Goal: Task Accomplishment & Management: Manage account settings

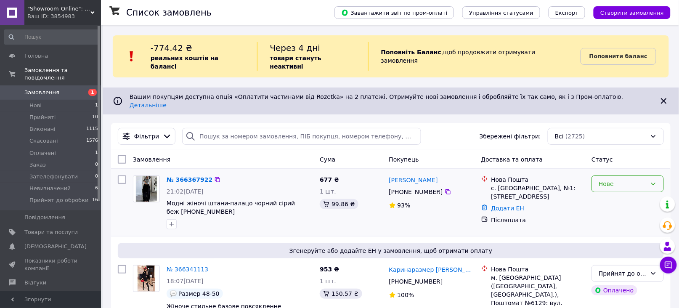
click at [623, 179] on div "Нове" at bounding box center [622, 183] width 48 height 9
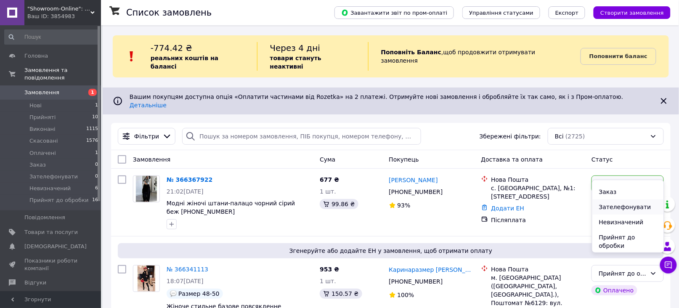
scroll to position [57, 0]
click at [609, 238] on li "Прийнят до обробки" at bounding box center [627, 241] width 71 height 24
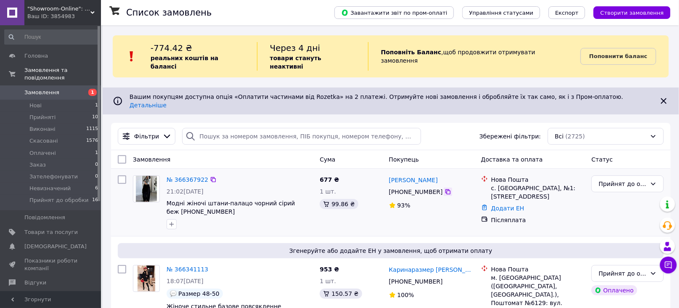
click at [445, 189] on icon at bounding box center [447, 191] width 5 height 5
click at [124, 211] on div at bounding box center [121, 202] width 15 height 61
click at [121, 212] on div at bounding box center [121, 202] width 15 height 61
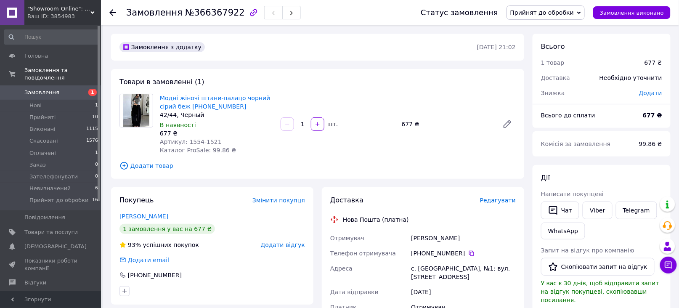
click at [441, 236] on div "Амброс Тетяна" at bounding box center [463, 237] width 108 height 15
copy div "Тетяна"
drag, startPoint x: 115, startPoint y: 138, endPoint x: 140, endPoint y: 75, distance: 68.5
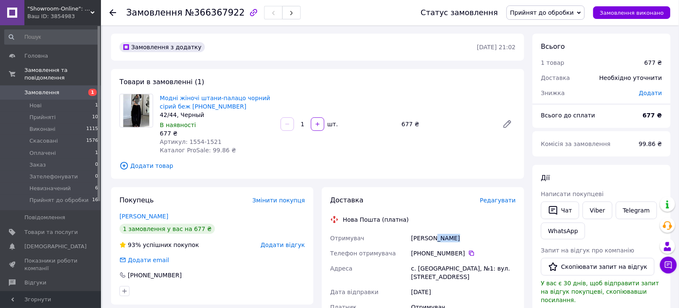
click at [115, 138] on div "Товари в замовленні (1) Модні жіночі штани-палацо чорний сірий беж 42-44 46-48 …" at bounding box center [317, 124] width 413 height 110
drag, startPoint x: 158, startPoint y: 94, endPoint x: 227, endPoint y: 97, distance: 69.4
click at [234, 96] on div "Модні жіночі штани-палацо чорний сірий беж 42-44 46-48 42/44, Черный В наявност…" at bounding box center [216, 124] width 121 height 64
copy link "Модні жіночі штани-палацо"
click at [126, 140] on div at bounding box center [136, 124] width 40 height 61
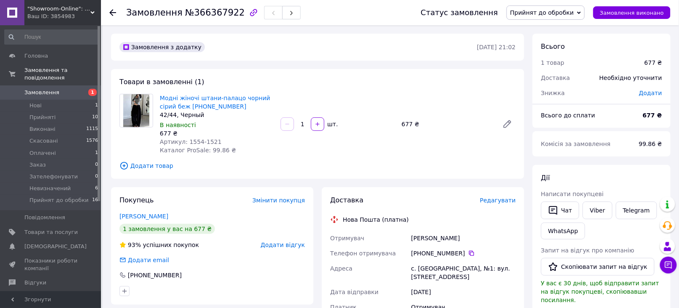
click at [187, 113] on div "42/44, Черный" at bounding box center [217, 115] width 114 height 8
copy div "Черный"
click at [120, 144] on div at bounding box center [136, 124] width 40 height 61
click at [130, 140] on div at bounding box center [136, 124] width 40 height 61
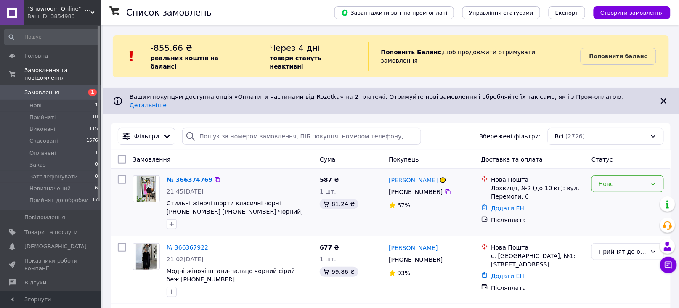
click at [621, 179] on div "Нове" at bounding box center [622, 183] width 48 height 9
click at [612, 222] on li "Невизначений" at bounding box center [627, 222] width 71 height 15
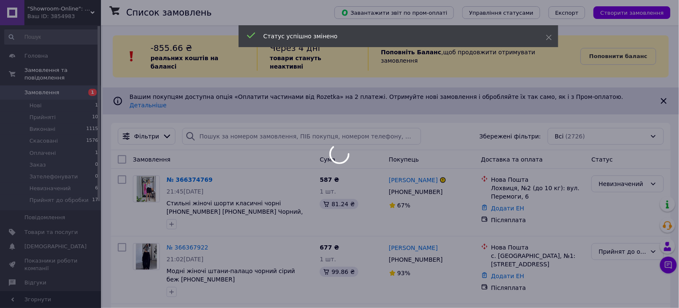
drag, startPoint x: 190, startPoint y: 164, endPoint x: 180, endPoint y: 166, distance: 10.3
click at [180, 166] on div at bounding box center [339, 154] width 679 height 308
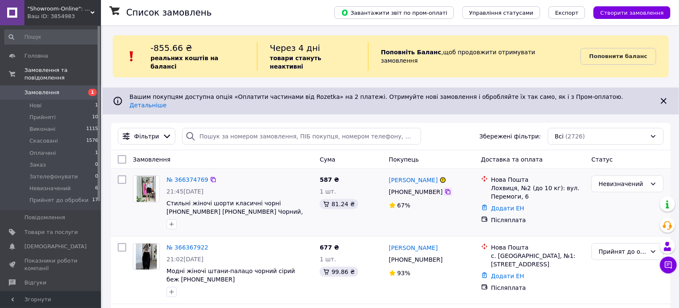
click at [444, 188] on icon at bounding box center [447, 191] width 7 height 7
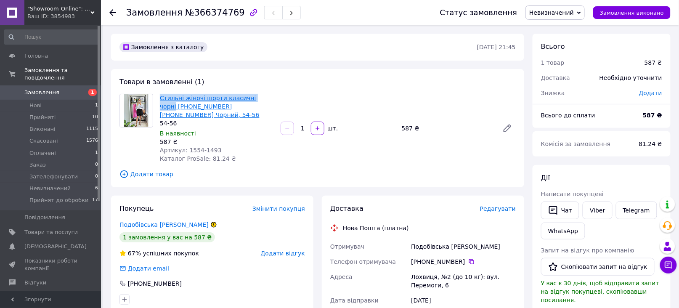
drag, startPoint x: 158, startPoint y: 95, endPoint x: 260, endPoint y: 94, distance: 101.3
click at [260, 94] on div "Стильні жіночі шорти класичні чорні [PHONE_NUMBER] [PHONE_NUMBER] Чорний, [PHON…" at bounding box center [216, 128] width 121 height 72
copy link "Стильні жіночі шорти класичні чорні"
click at [138, 145] on div at bounding box center [136, 128] width 40 height 69
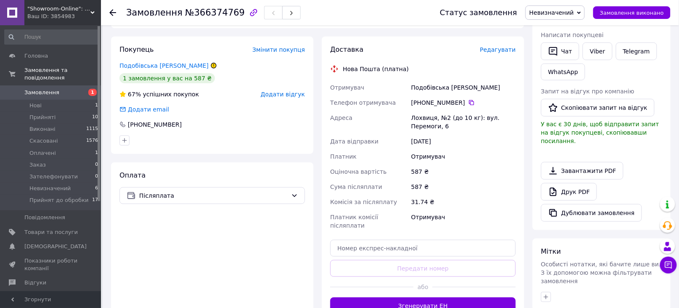
scroll to position [168, 0]
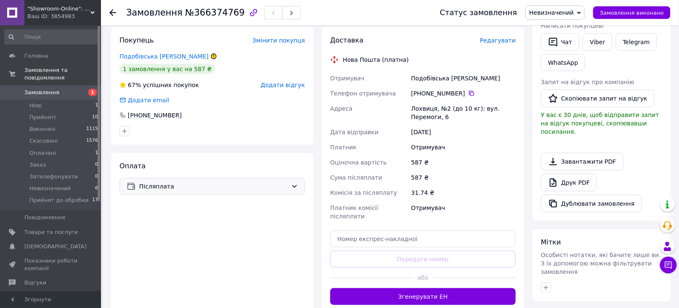
click at [203, 182] on span "Післяплата" at bounding box center [213, 186] width 148 height 9
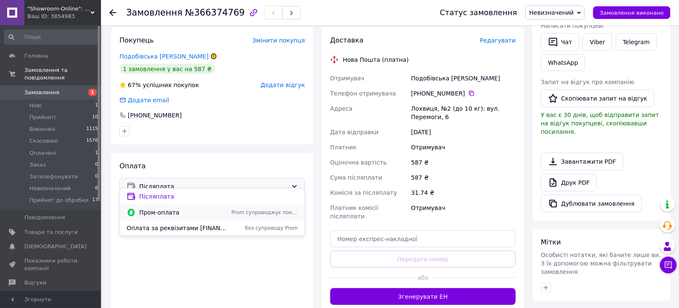
click at [157, 212] on span "Пром-оплата" at bounding box center [183, 212] width 89 height 8
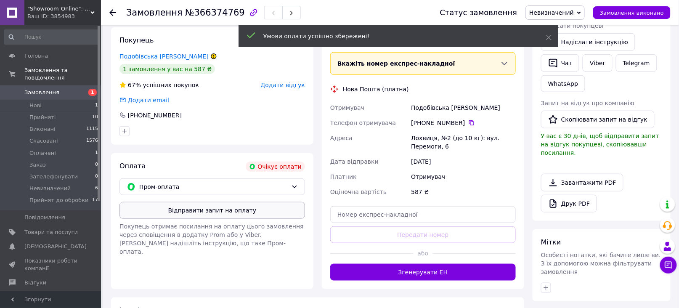
click at [218, 202] on button "Відправити запит на оплату" at bounding box center [211, 210] width 185 height 17
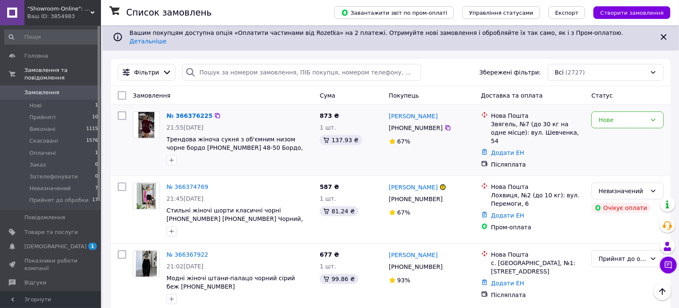
scroll to position [56, 0]
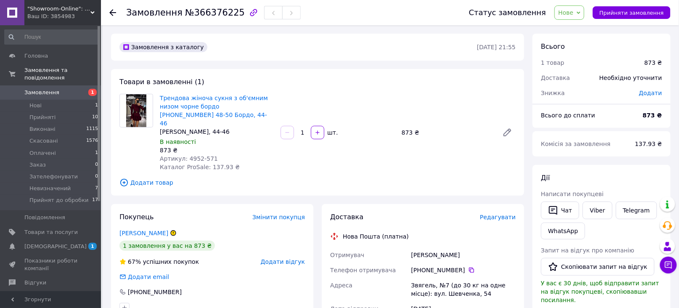
click at [573, 16] on span "Нове" at bounding box center [565, 12] width 15 height 7
click at [576, 83] on li "Невизначений" at bounding box center [589, 83] width 68 height 13
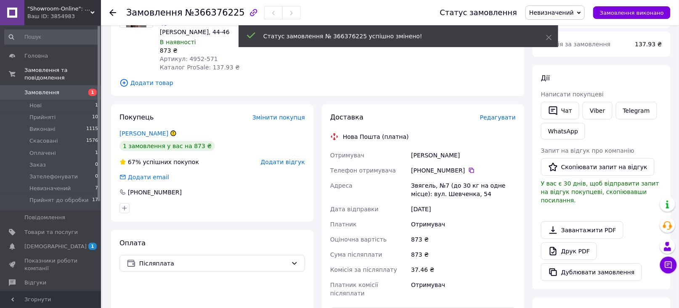
scroll to position [112, 0]
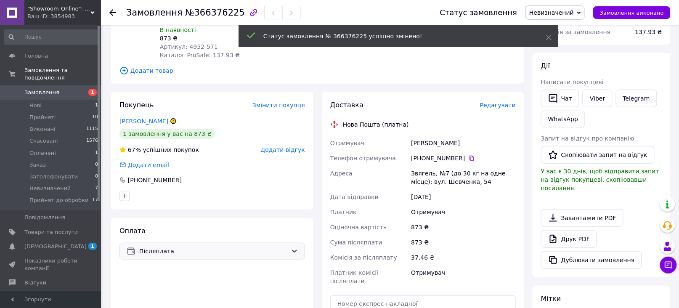
click at [292, 248] on icon at bounding box center [294, 251] width 7 height 7
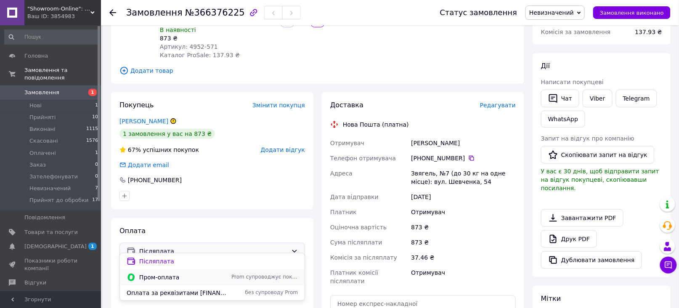
click at [161, 278] on span "Пром-оплата" at bounding box center [183, 277] width 89 height 8
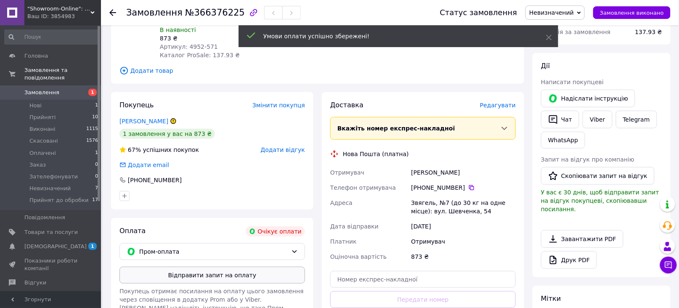
click at [214, 269] on button "Відправити запит на оплату" at bounding box center [211, 275] width 185 height 17
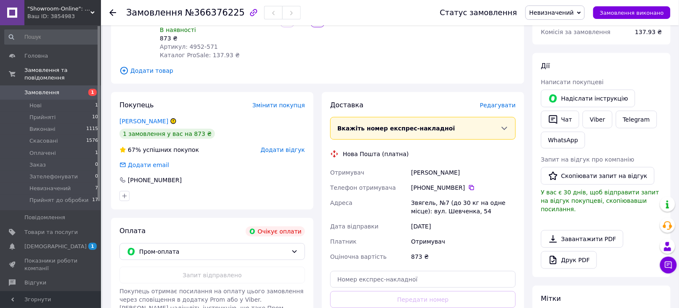
scroll to position [56, 0]
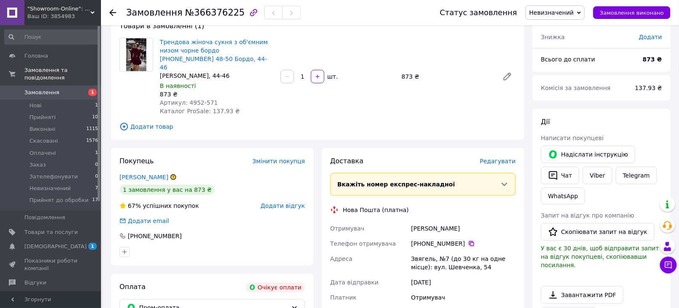
click at [468, 240] on icon at bounding box center [471, 243] width 7 height 7
drag, startPoint x: 127, startPoint y: 97, endPoint x: 130, endPoint y: 93, distance: 4.8
click at [127, 96] on div at bounding box center [136, 76] width 40 height 77
drag, startPoint x: 156, startPoint y: 37, endPoint x: 277, endPoint y: 41, distance: 120.3
click at [277, 41] on div "Трендова жіноча сукня з об'ємним низом чорне бордо 42-44 46-48 48-50 Бордо, 44-…" at bounding box center [216, 76] width 121 height 81
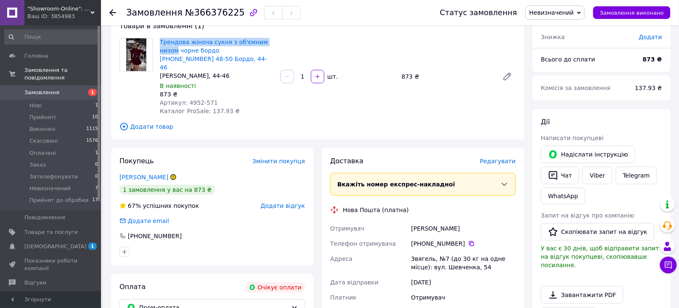
copy link "Трендова жіноча сукня з об'ємним низом"
click at [127, 83] on div at bounding box center [136, 76] width 40 height 77
click at [162, 71] on div "Бордо, 44-46" at bounding box center [217, 75] width 114 height 8
copy div "Бордо"
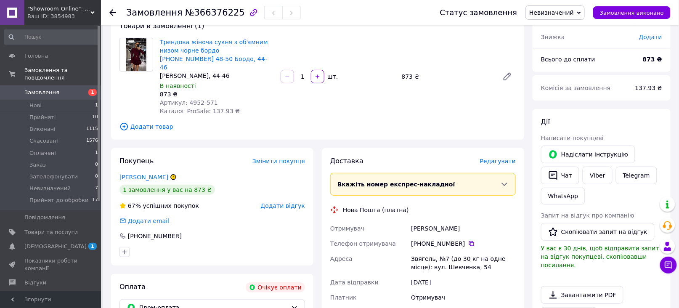
click at [132, 136] on div "Замовлення з каталогу Очікує оплати 12.10.2025 • 21:55 Товари в замовленні (1) …" at bounding box center [317, 255] width 421 height 555
click at [125, 123] on icon at bounding box center [124, 127] width 8 height 8
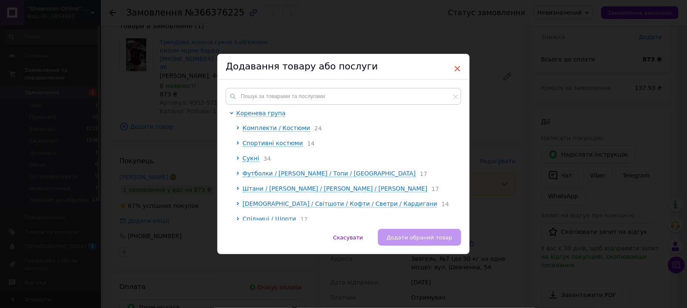
click at [454, 64] on span "×" at bounding box center [458, 68] width 8 height 14
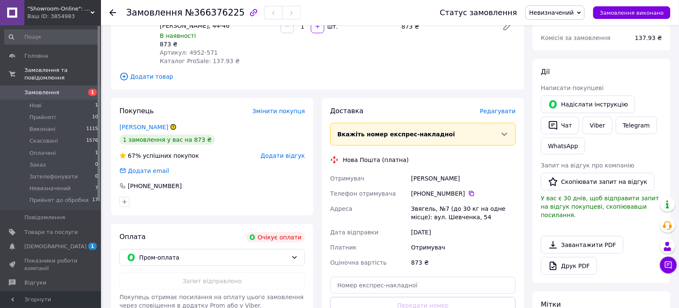
scroll to position [0, 0]
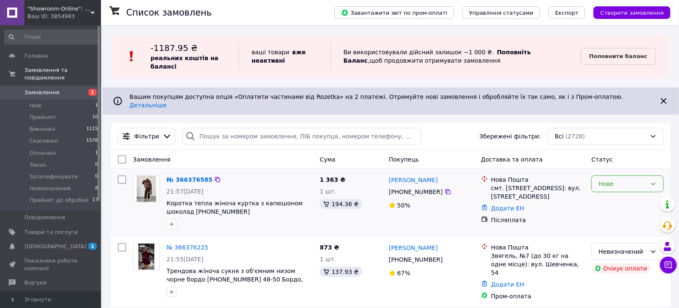
click at [617, 179] on div "Нове" at bounding box center [622, 183] width 48 height 9
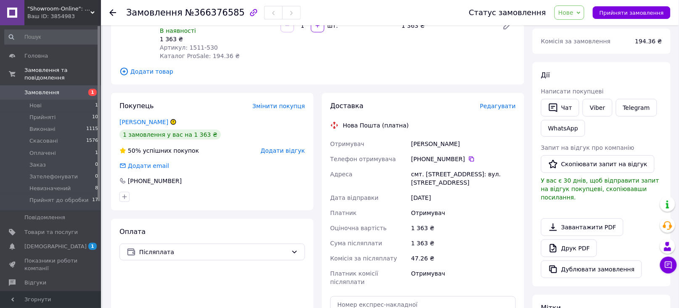
scroll to position [112, 0]
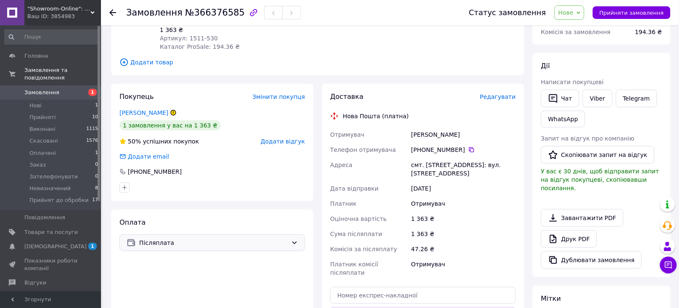
click at [214, 238] on span "Післяплата" at bounding box center [213, 242] width 148 height 9
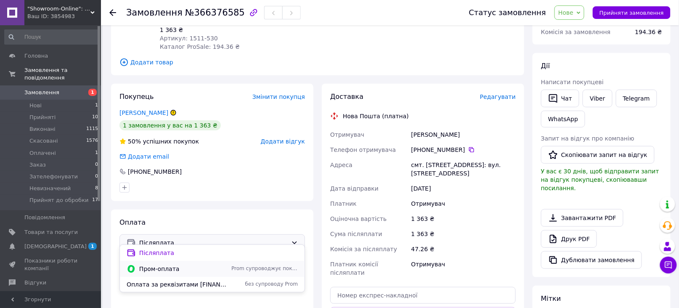
click at [162, 267] on span "Пром-оплата" at bounding box center [183, 268] width 89 height 8
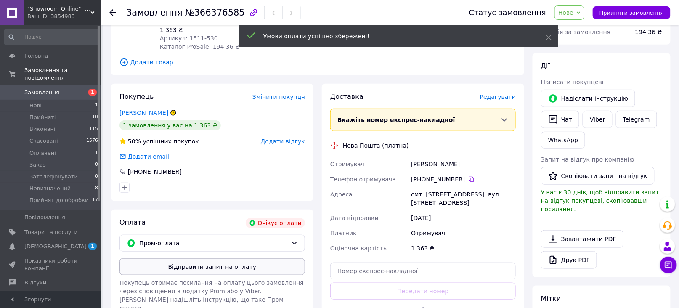
click at [223, 258] on button "Відправити запит на оплату" at bounding box center [211, 266] width 185 height 17
click at [573, 9] on span "Нове" at bounding box center [565, 12] width 15 height 7
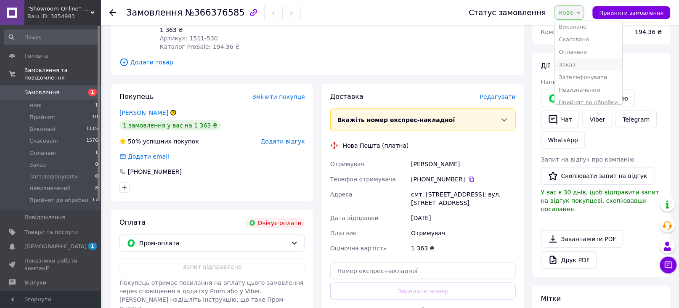
scroll to position [22, 0]
click at [578, 83] on li "Невизначений" at bounding box center [589, 83] width 68 height 13
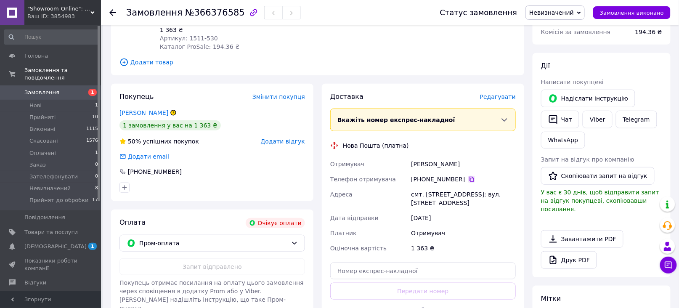
click at [468, 176] on icon at bounding box center [471, 179] width 7 height 7
click at [495, 299] on div at bounding box center [473, 309] width 83 height 21
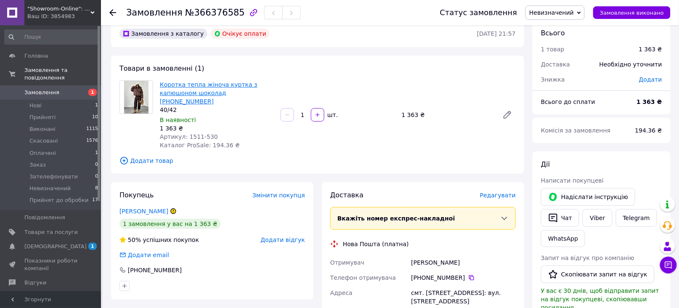
scroll to position [0, 0]
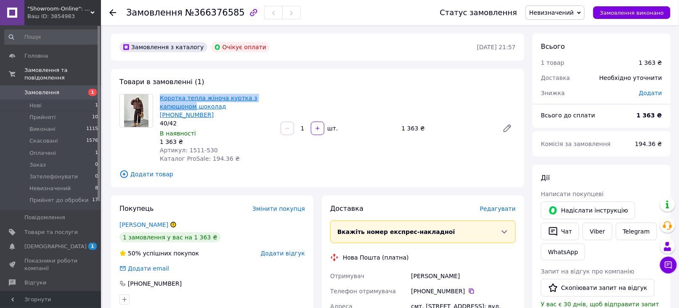
drag, startPoint x: 156, startPoint y: 96, endPoint x: 195, endPoint y: 106, distance: 40.4
click at [193, 107] on div "Коротка тепла жіноча куртка з капюшоном шоколад [PHONE_NUMBER] 40/42 В наявност…" at bounding box center [216, 128] width 121 height 72
copy link "Коротка тепла жіноча куртка з капюшоном"
drag, startPoint x: 125, startPoint y: 140, endPoint x: 136, endPoint y: 132, distance: 13.5
click at [125, 140] on div at bounding box center [136, 128] width 40 height 69
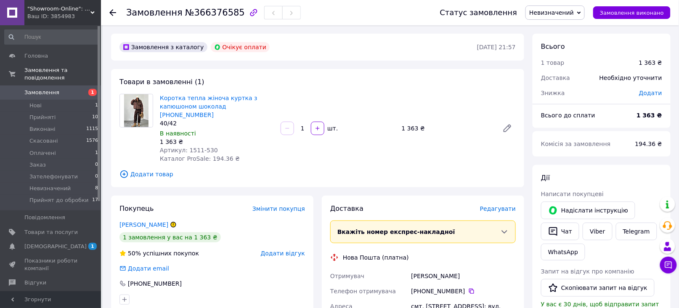
click at [515, 300] on div "смт. [STREET_ADDRESS]: вул. [STREET_ADDRESS]" at bounding box center [463, 310] width 108 height 24
